Goal: Navigation & Orientation: Go to known website

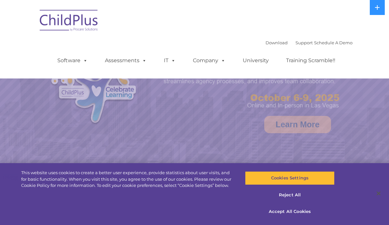
select select "MEDIUM"
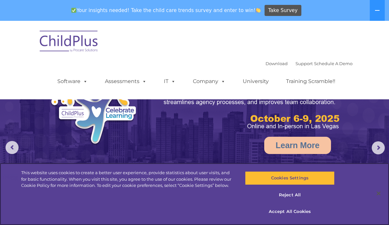
click at [369, 143] on img at bounding box center [194, 143] width 389 height 244
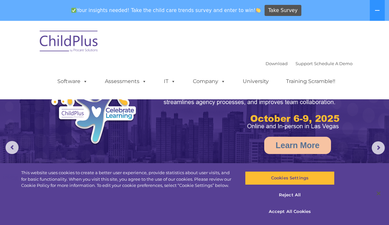
click at [372, 146] on rs-arrow at bounding box center [377, 147] width 13 height 13
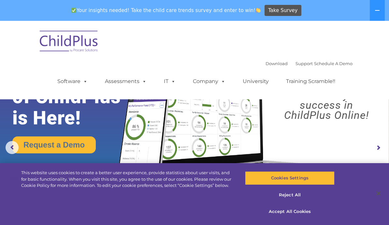
click at [372, 144] on rs-arrow at bounding box center [377, 147] width 13 height 13
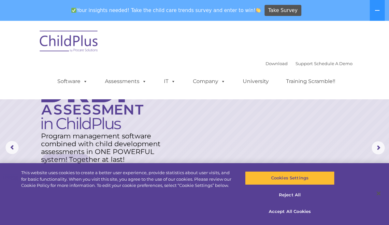
click at [372, 146] on rs-arrow at bounding box center [377, 147] width 13 height 13
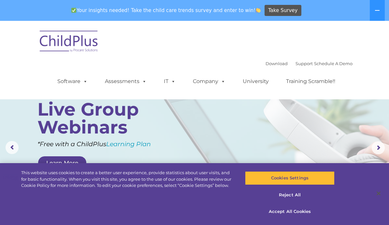
click at [372, 9] on button at bounding box center [376, 10] width 15 height 21
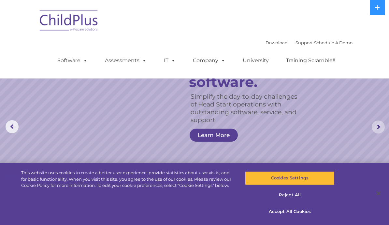
click at [379, 125] on rs-arrow at bounding box center [377, 126] width 13 height 13
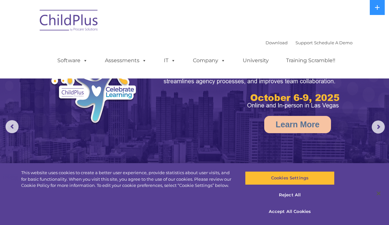
click at [373, 124] on rs-arrow at bounding box center [377, 126] width 13 height 13
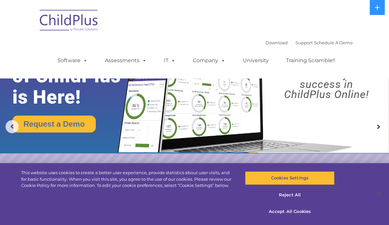
click at [371, 124] on img at bounding box center [194, 76] width 389 height 153
click at [373, 124] on rs-arrow at bounding box center [377, 126] width 13 height 13
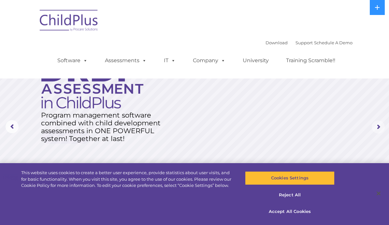
click at [372, 123] on rs-arrow at bounding box center [377, 126] width 13 height 13
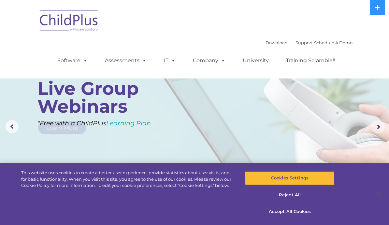
click at [372, 123] on rs-arrow at bounding box center [377, 126] width 13 height 13
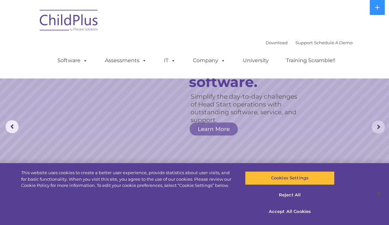
click at [372, 126] on rs-arrow at bounding box center [377, 126] width 13 height 13
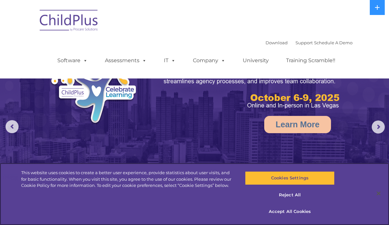
click at [301, 218] on button "Accept All Cookies" at bounding box center [289, 212] width 89 height 14
